Goal: Information Seeking & Learning: Learn about a topic

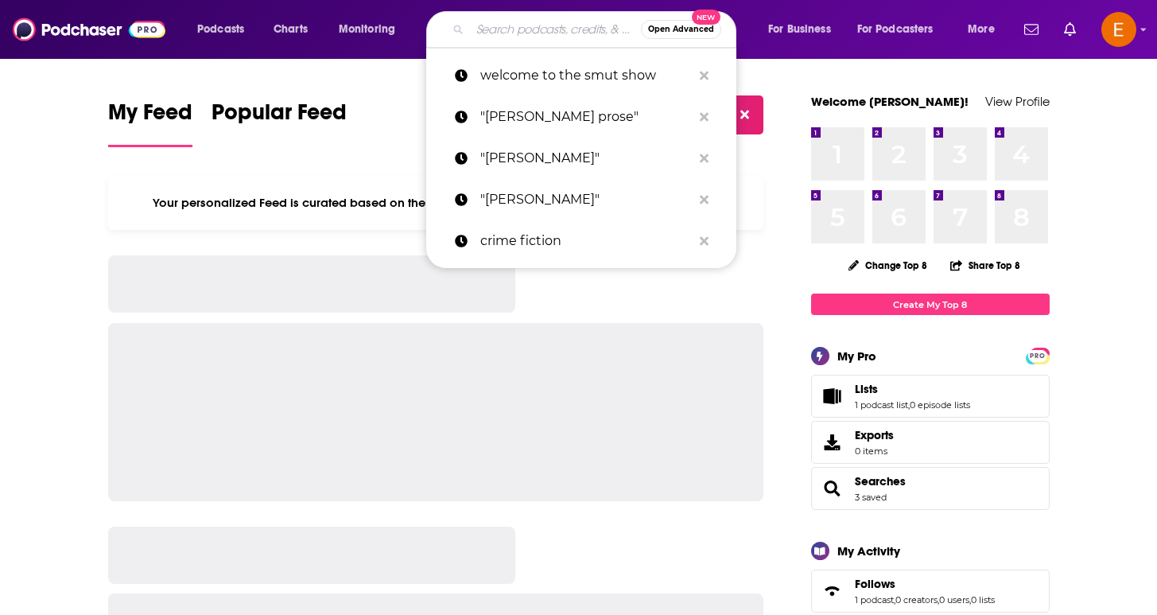
click at [510, 26] on input "Search podcasts, credits, & more..." at bounding box center [555, 29] width 171 height 25
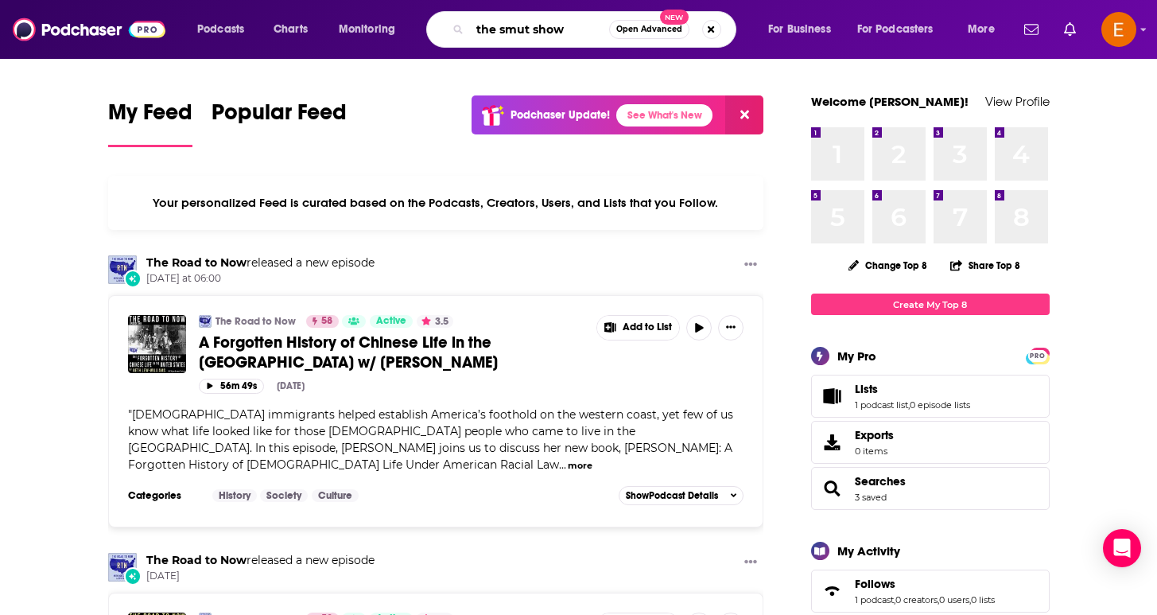
type input "the smut show"
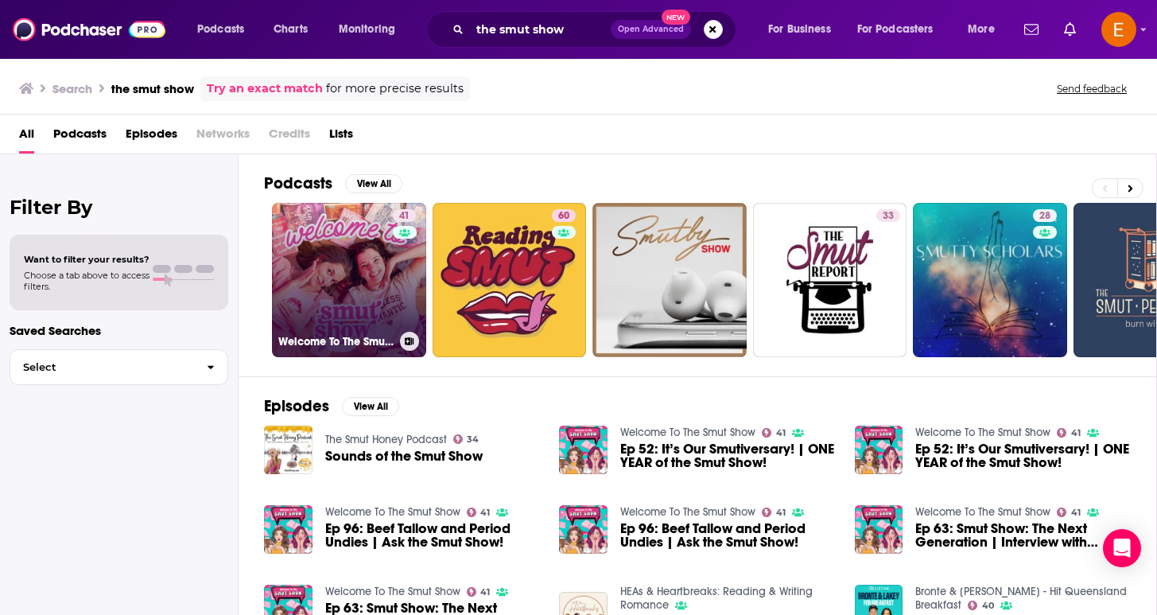
click at [371, 348] on h3 "Welcome To The Smut Show" at bounding box center [335, 342] width 115 height 14
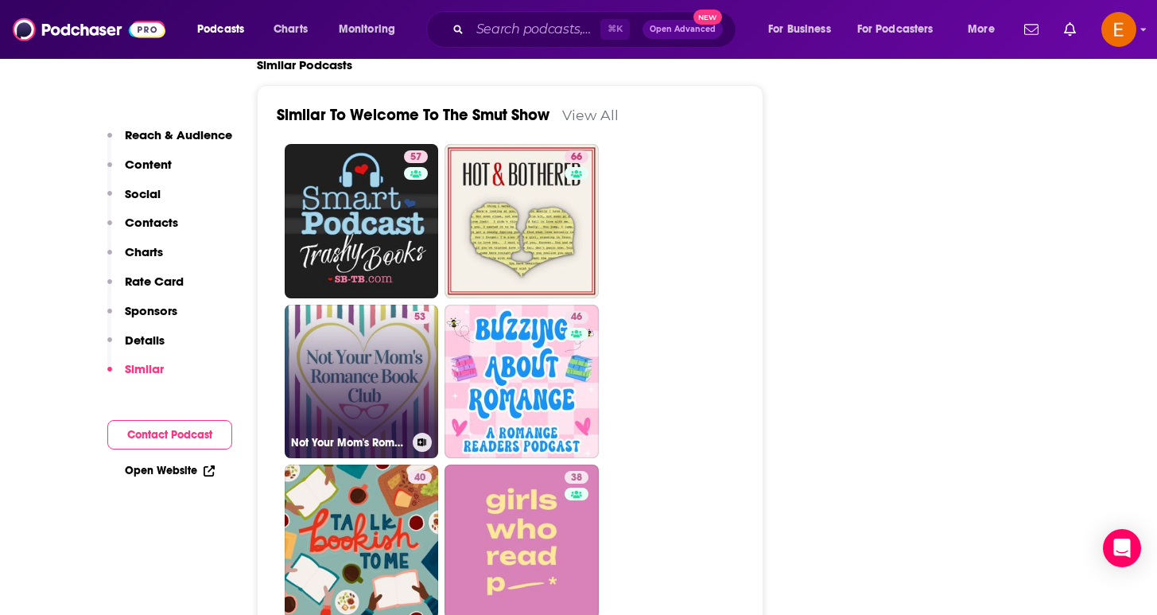
scroll to position [2667, 0]
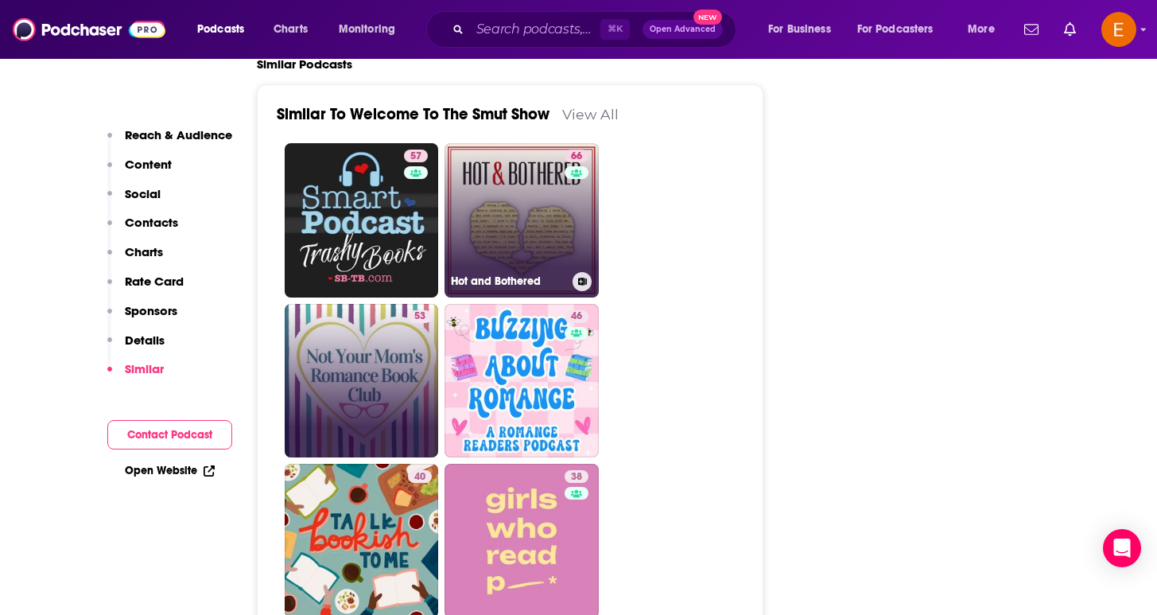
click at [492, 195] on link "66 Hot and Bothered" at bounding box center [522, 220] width 154 height 154
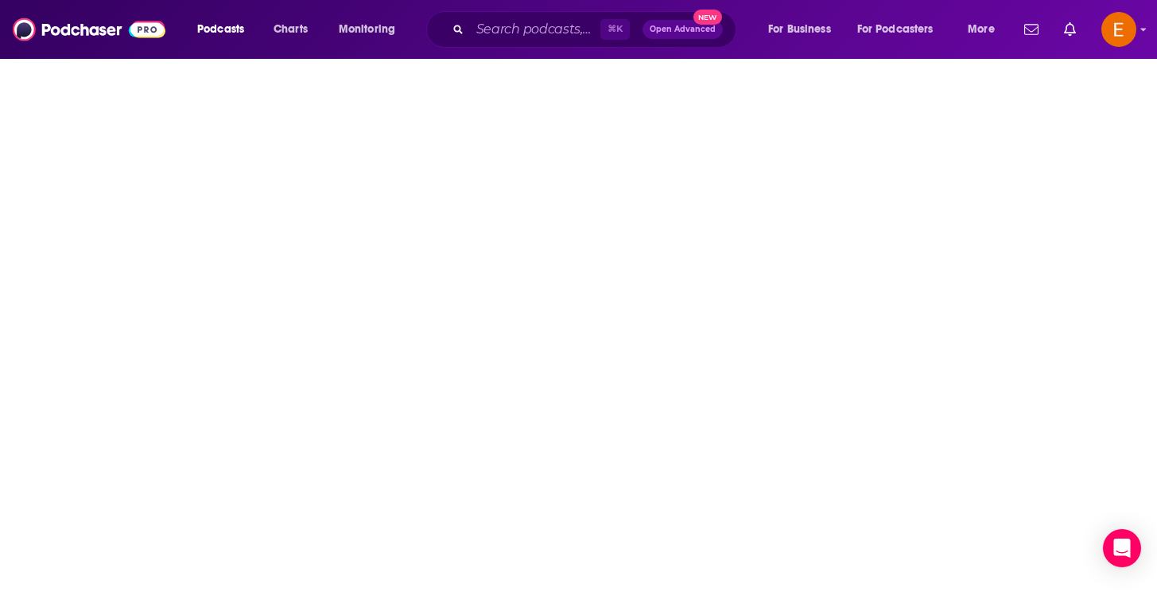
type input "[URL][DOMAIN_NAME]"
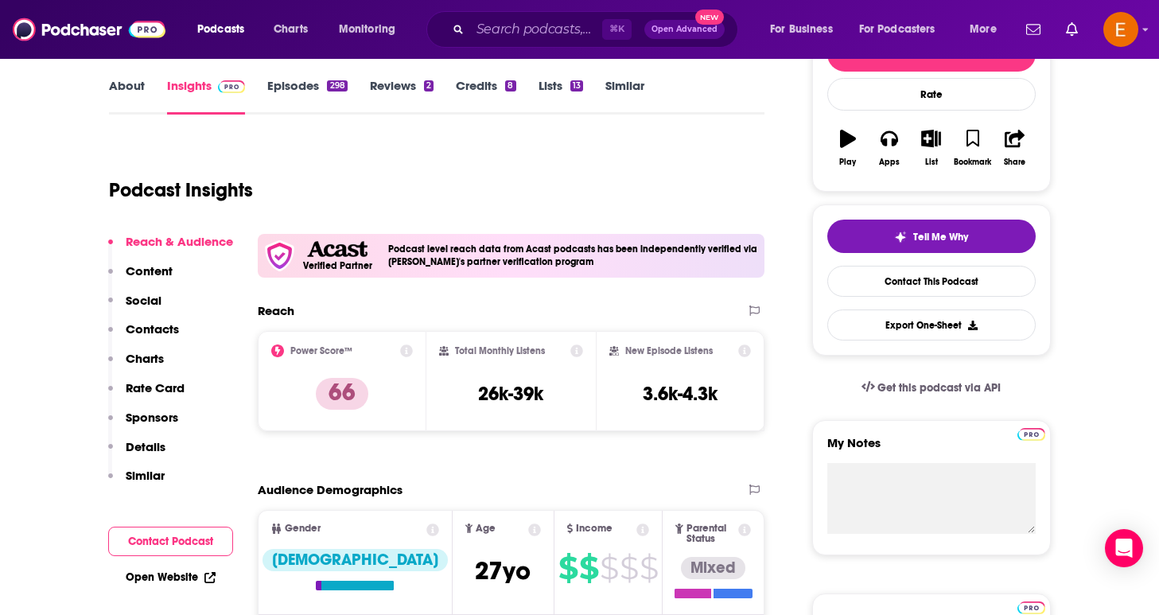
scroll to position [226, 0]
